Goal: Information Seeking & Learning: Learn about a topic

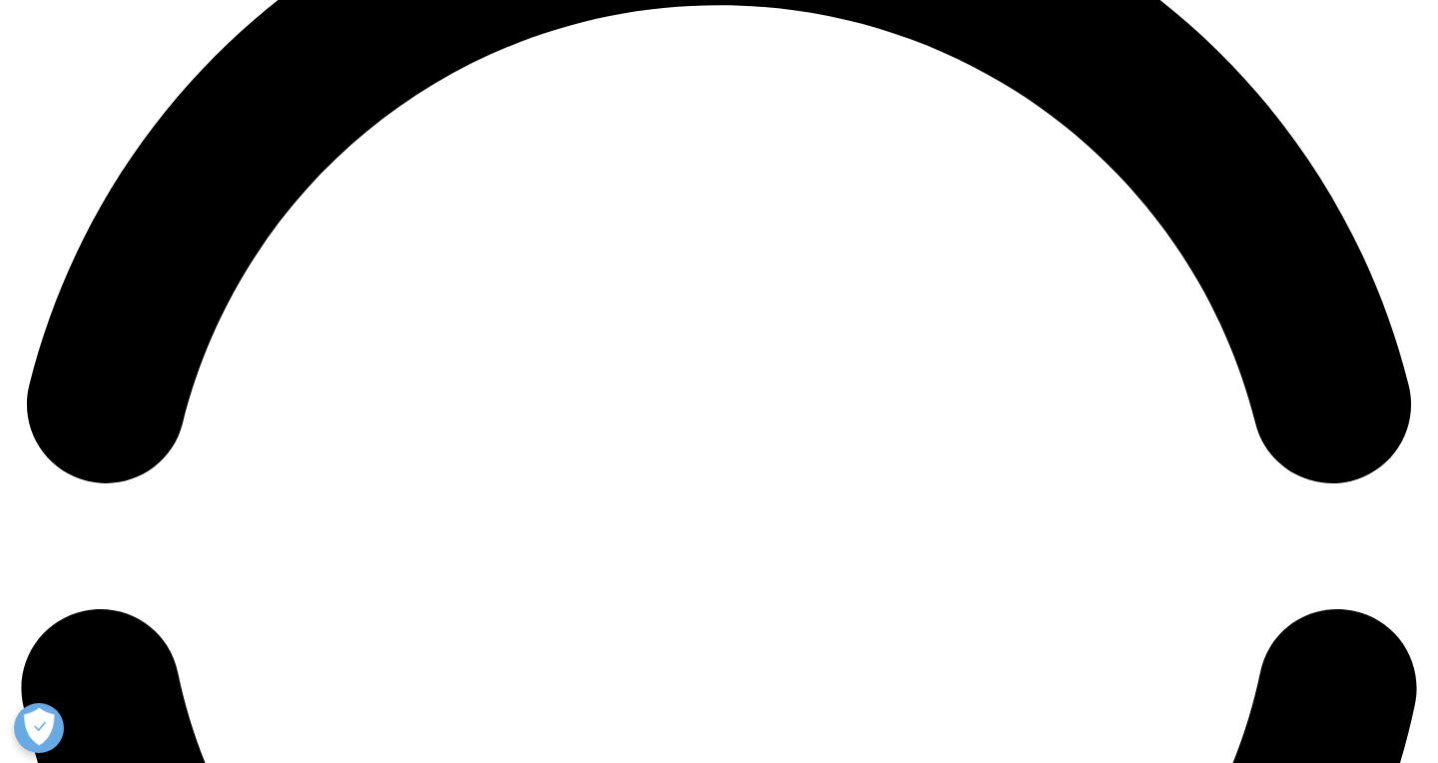
scroll to position [3036, 0]
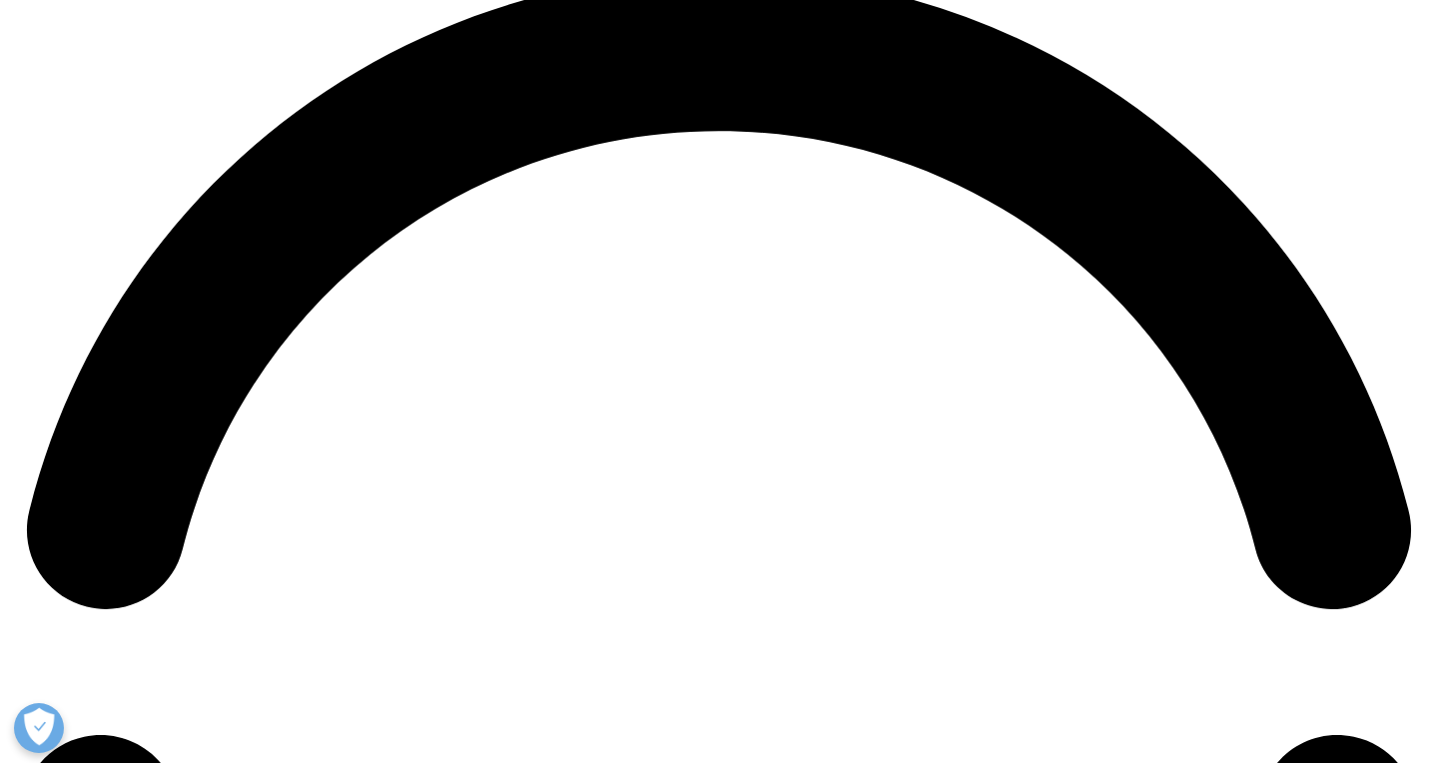
scroll to position [2916, 0]
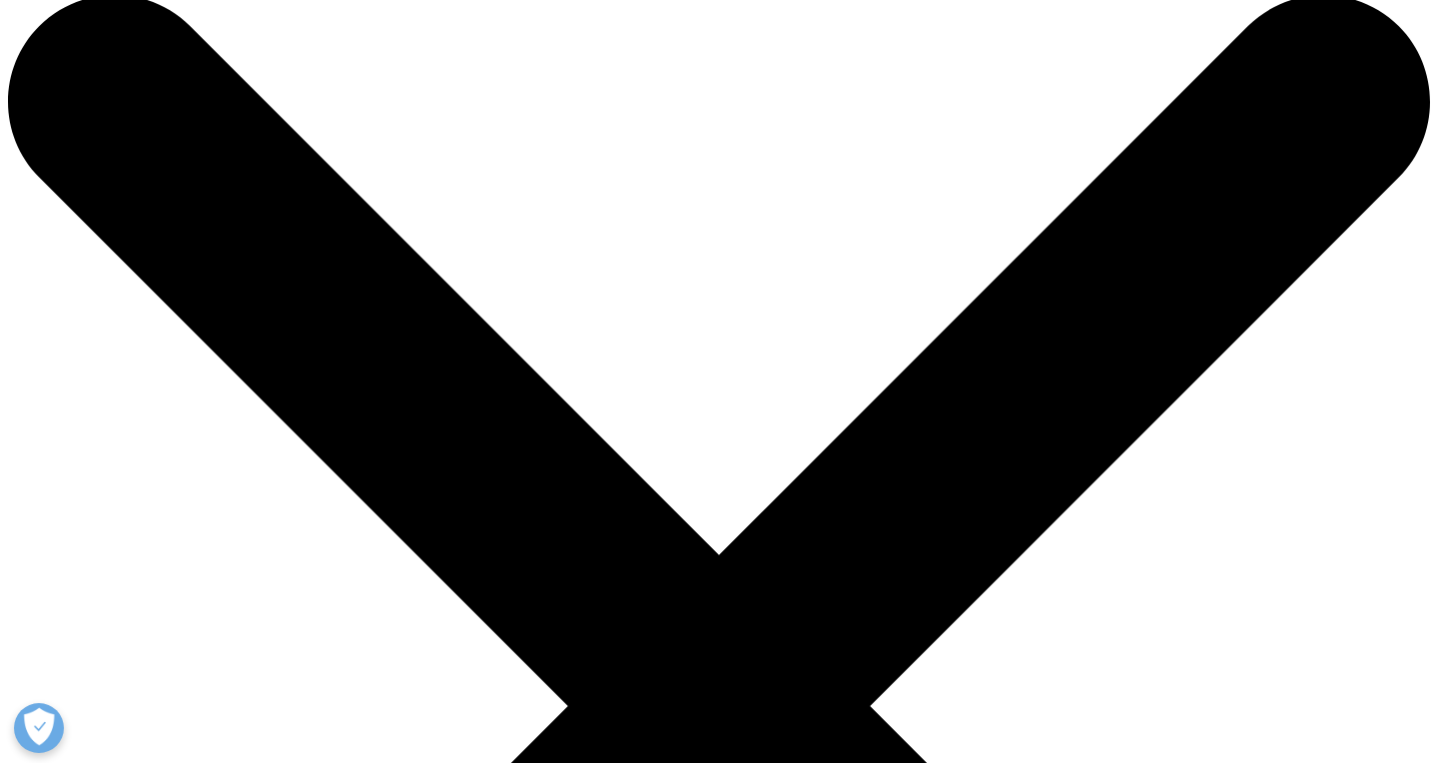
scroll to position [40, 0]
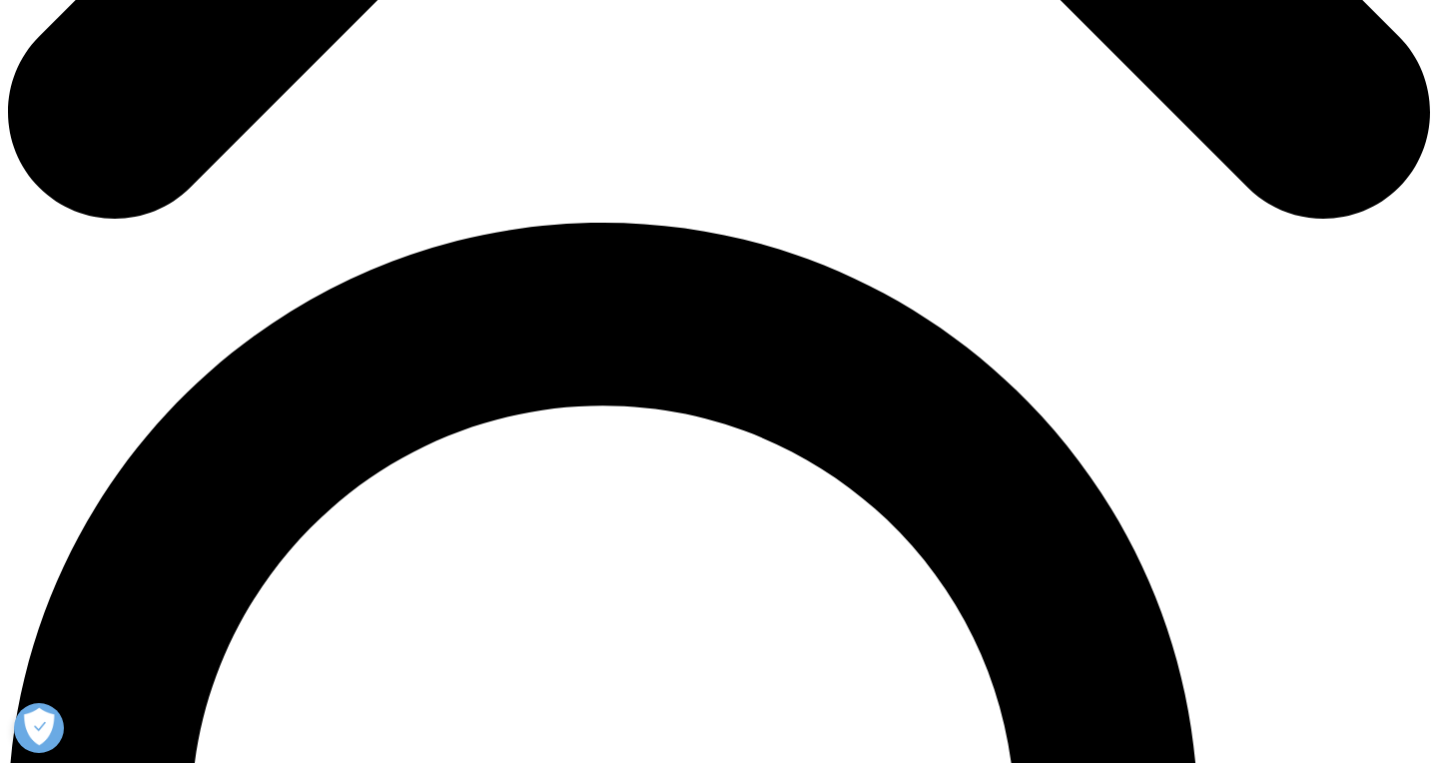
scroll to position [1238, 0]
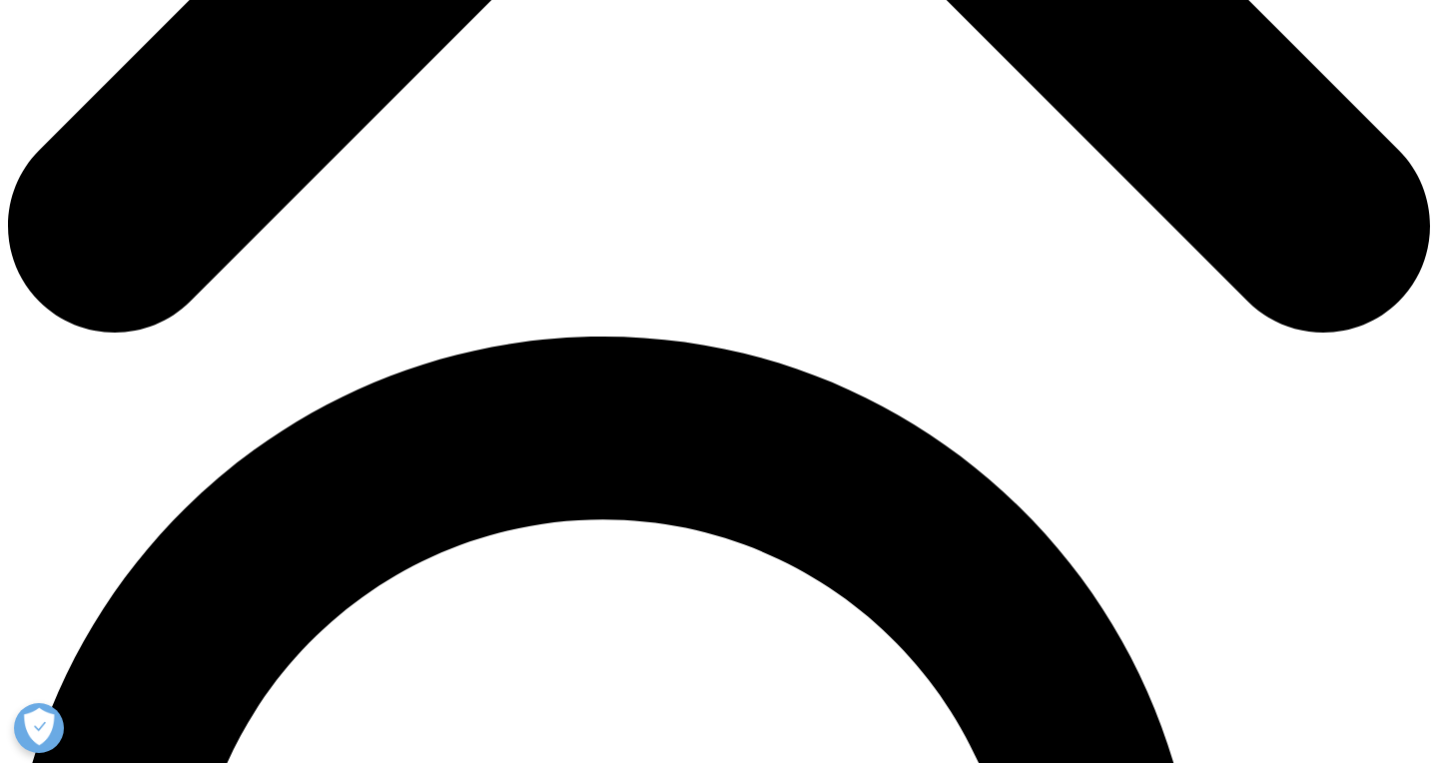
scroll to position [1117, 0]
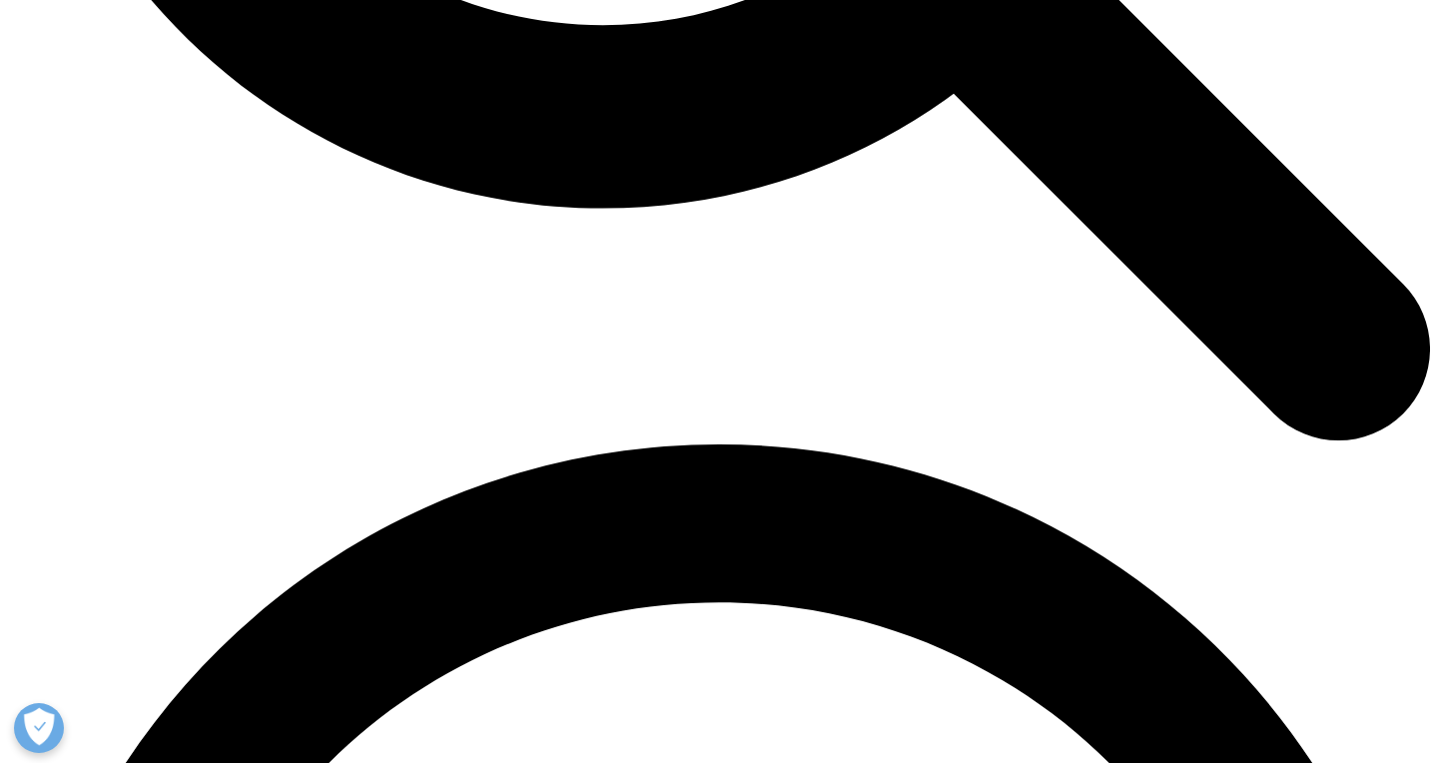
scroll to position [2477, 0]
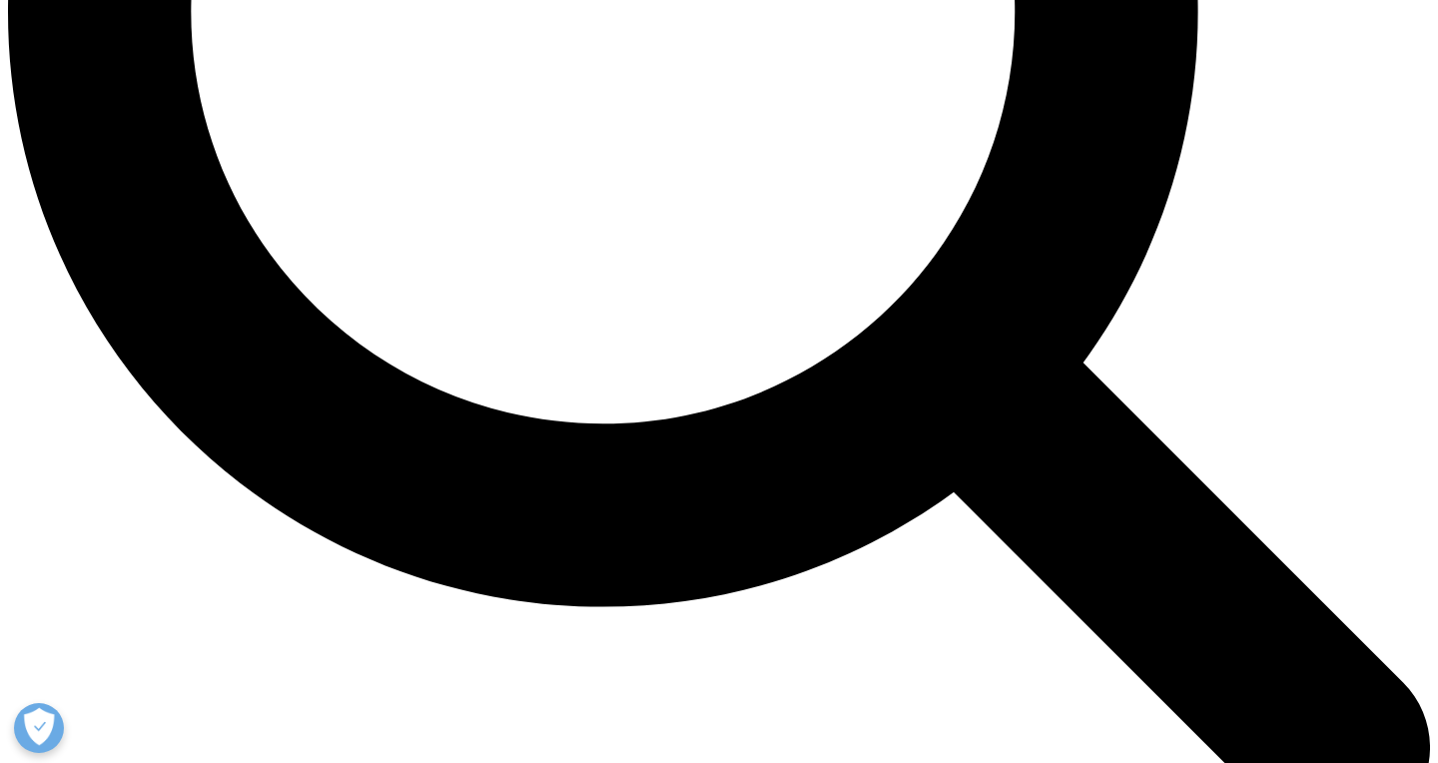
scroll to position [2037, 0]
